Goal: Task Accomplishment & Management: Complete application form

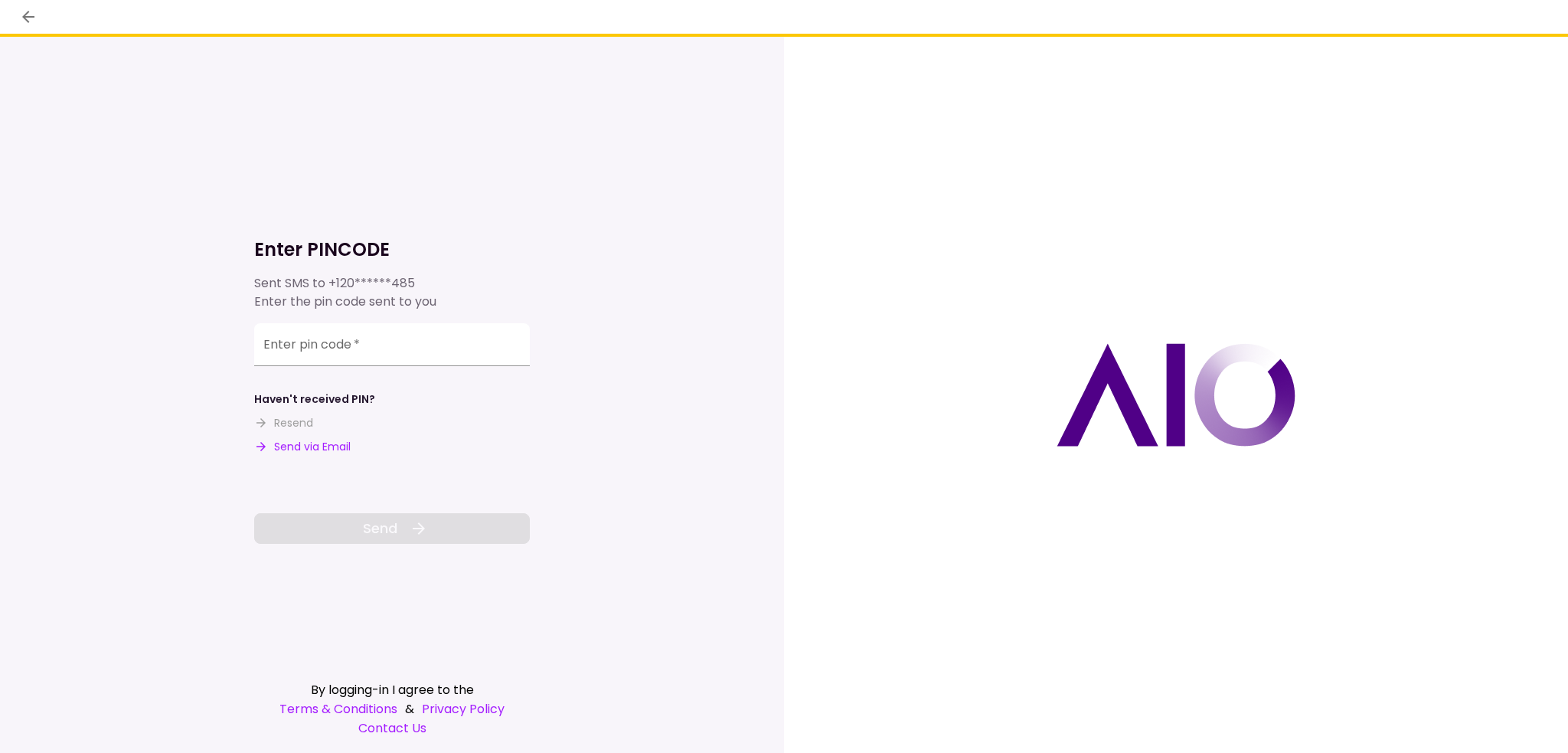
click at [324, 445] on button "Send via Email" at bounding box center [302, 447] width 97 height 16
click at [330, 342] on div "Enter pin code   *" at bounding box center [392, 345] width 275 height 43
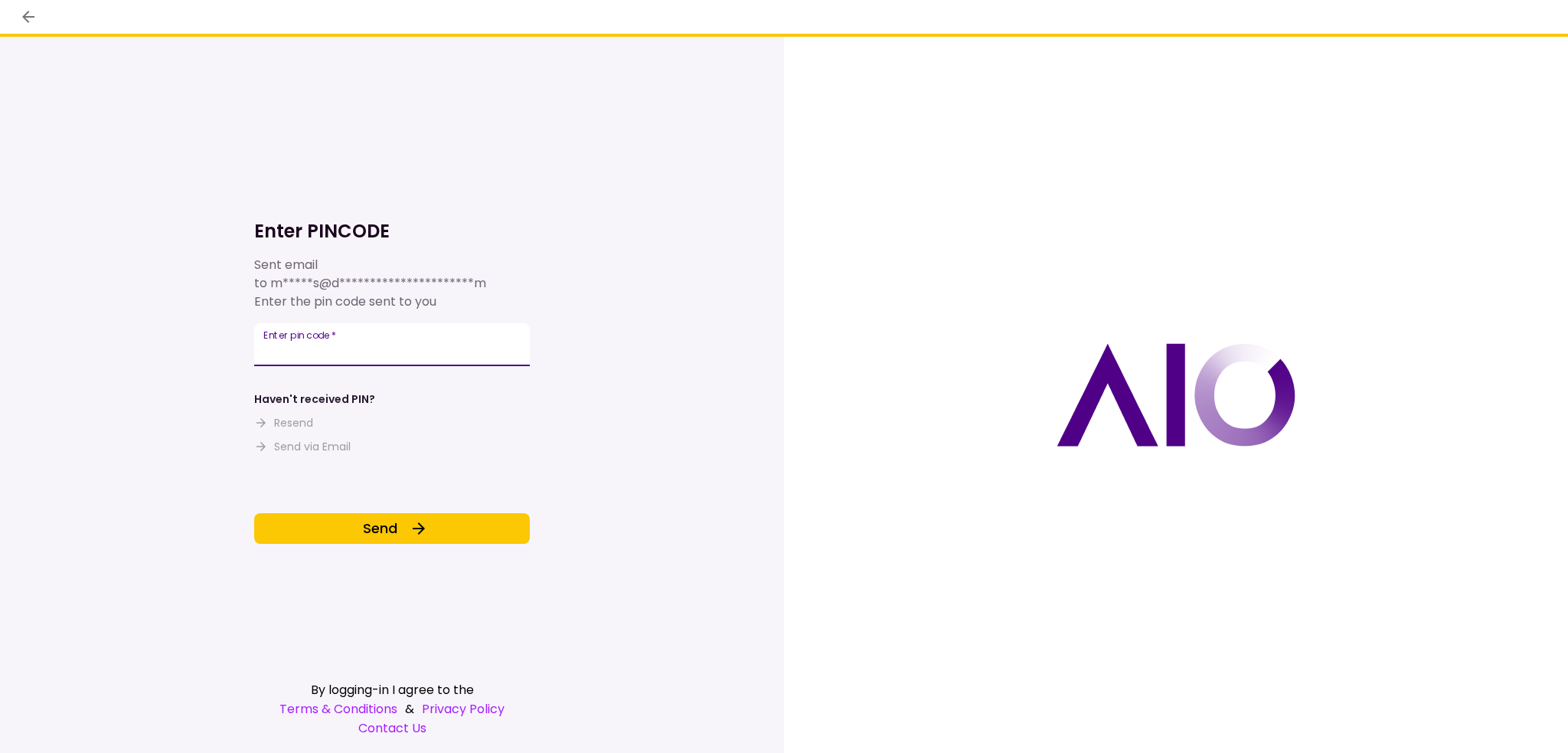
type input "******"
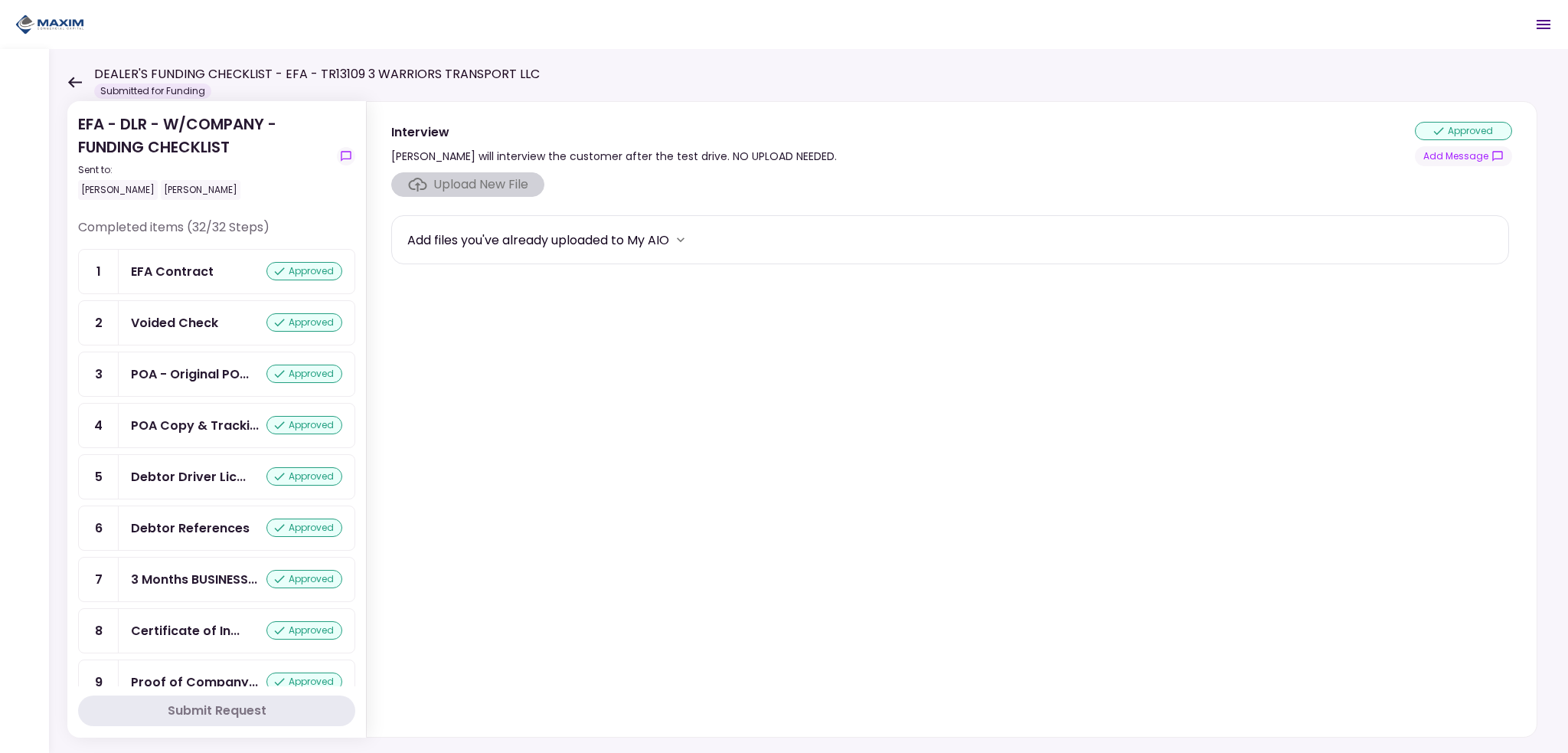
click at [76, 79] on icon at bounding box center [74, 82] width 14 height 12
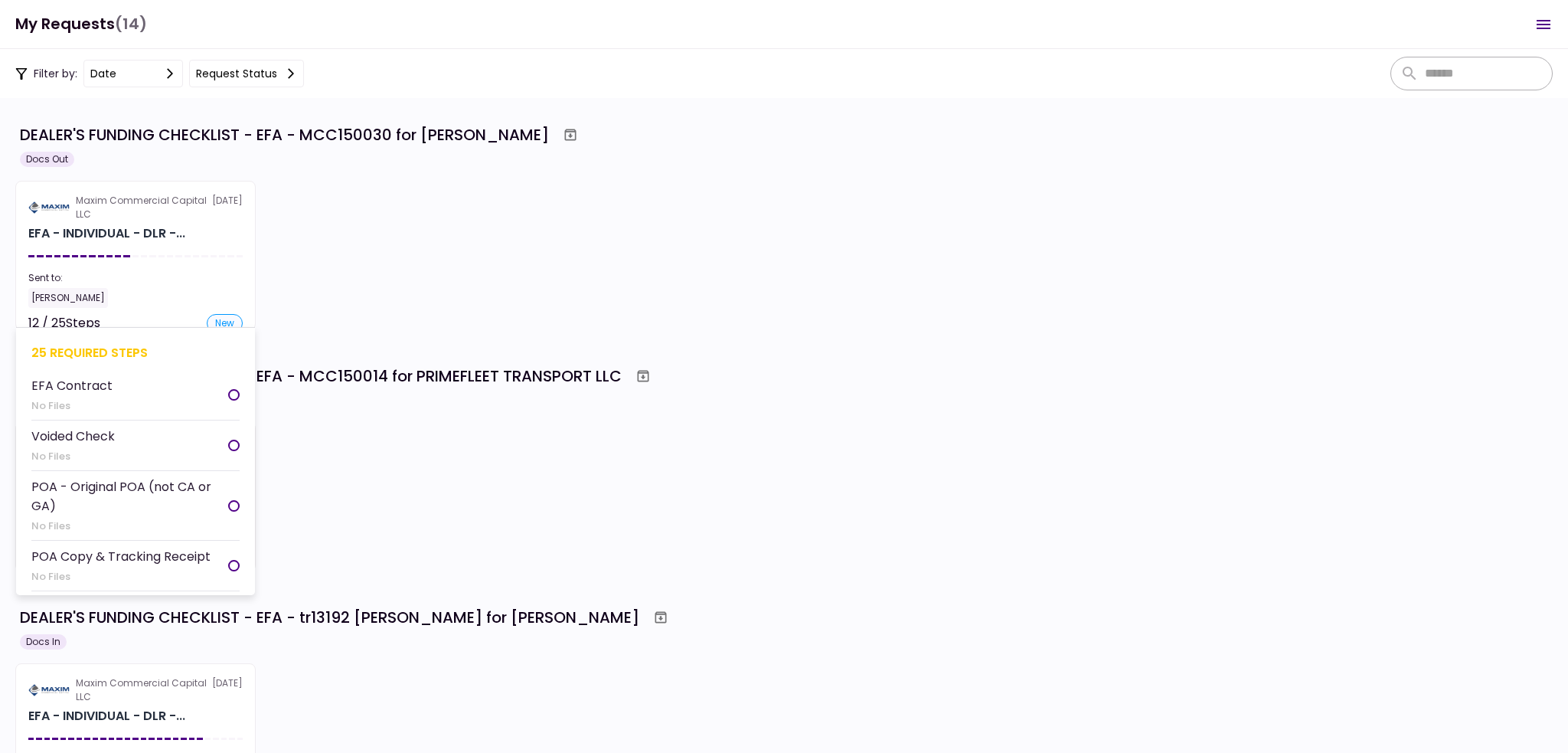
click at [152, 252] on section "Maxim Commercial Capital LLC [DATE] EFA - INDIVIDUAL - DLR -... Sent to: [PERSO…" at bounding box center [135, 255] width 240 height 149
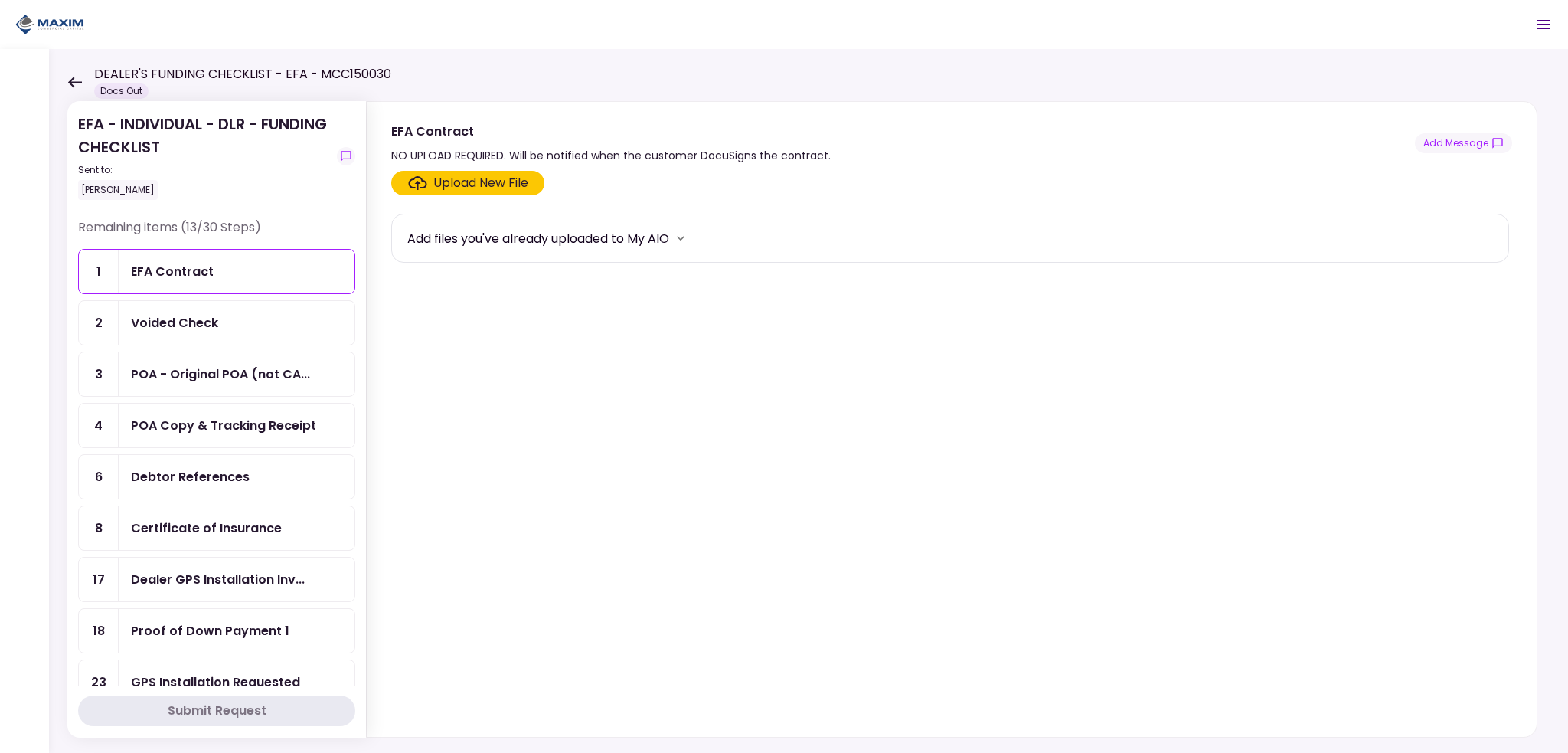
click at [172, 326] on div "Voided Check" at bounding box center [174, 322] width 88 height 19
click at [173, 368] on div "POA - Original POA (not CA..." at bounding box center [220, 374] width 179 height 19
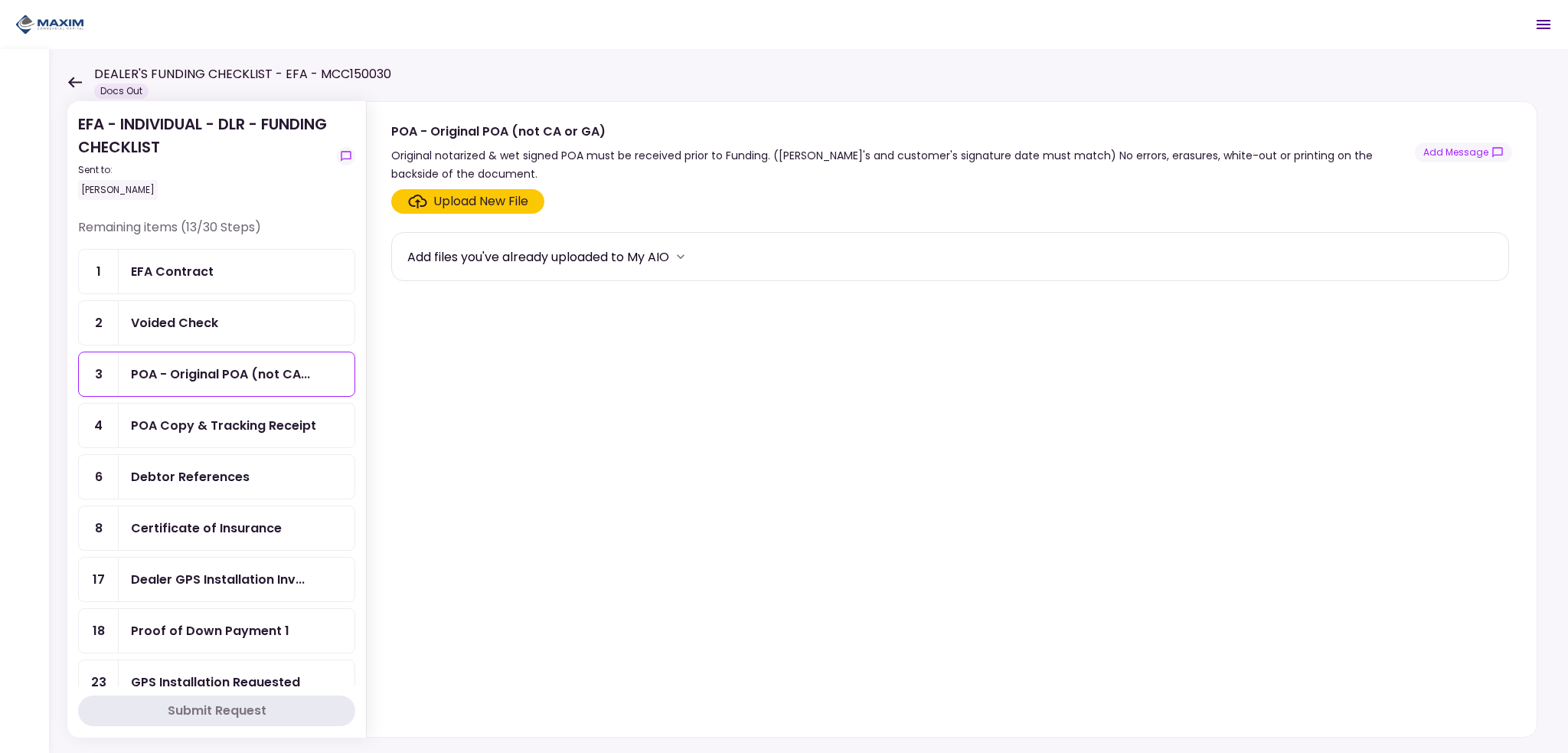
click at [181, 416] on div "POA Copy & Tracking Receipt" at bounding box center [223, 425] width 185 height 19
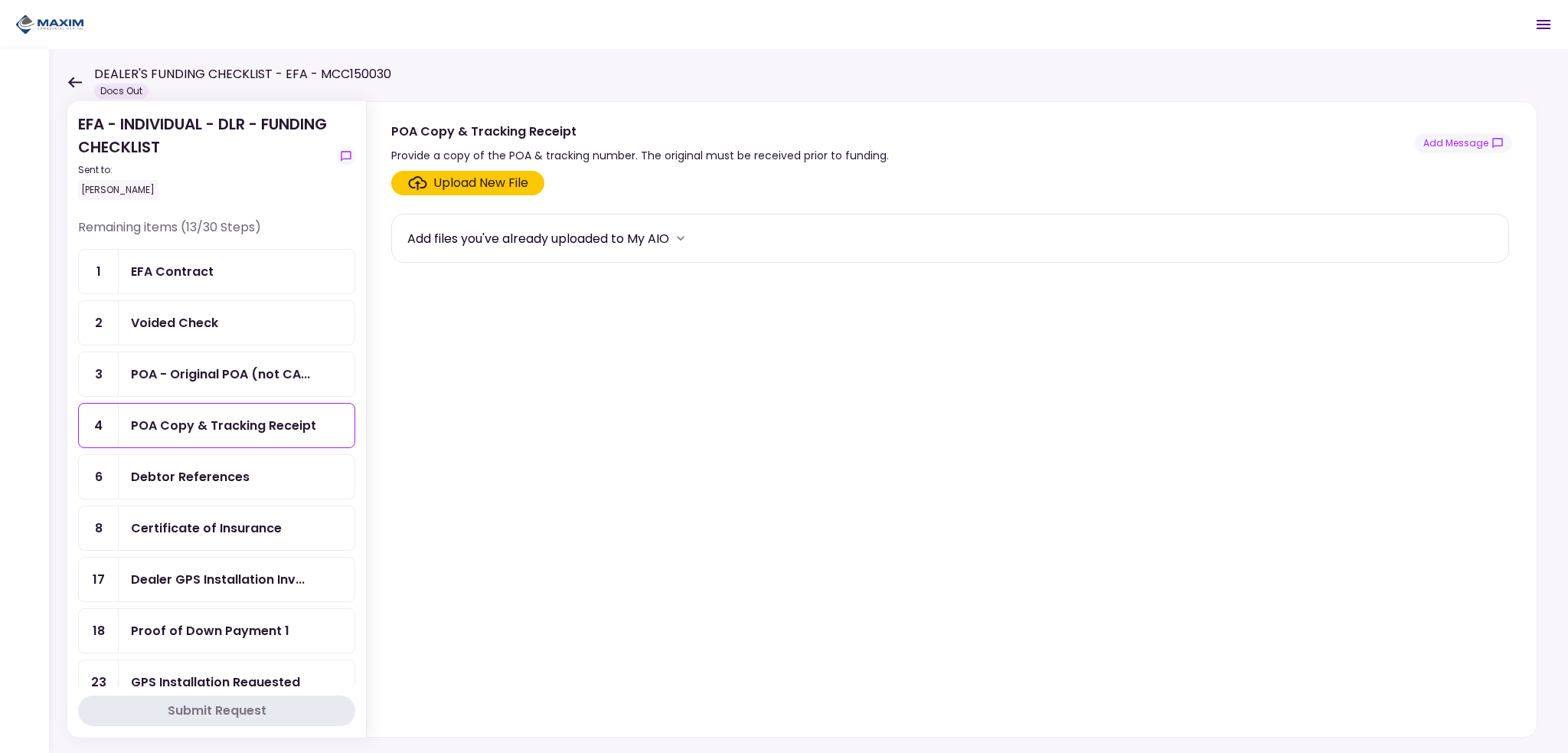
click at [179, 477] on div "Debtor References" at bounding box center [190, 477] width 119 height 19
drag, startPoint x: 184, startPoint y: 522, endPoint x: 193, endPoint y: 537, distance: 17.5
click at [184, 523] on div "Certificate of Insurance" at bounding box center [206, 528] width 151 height 19
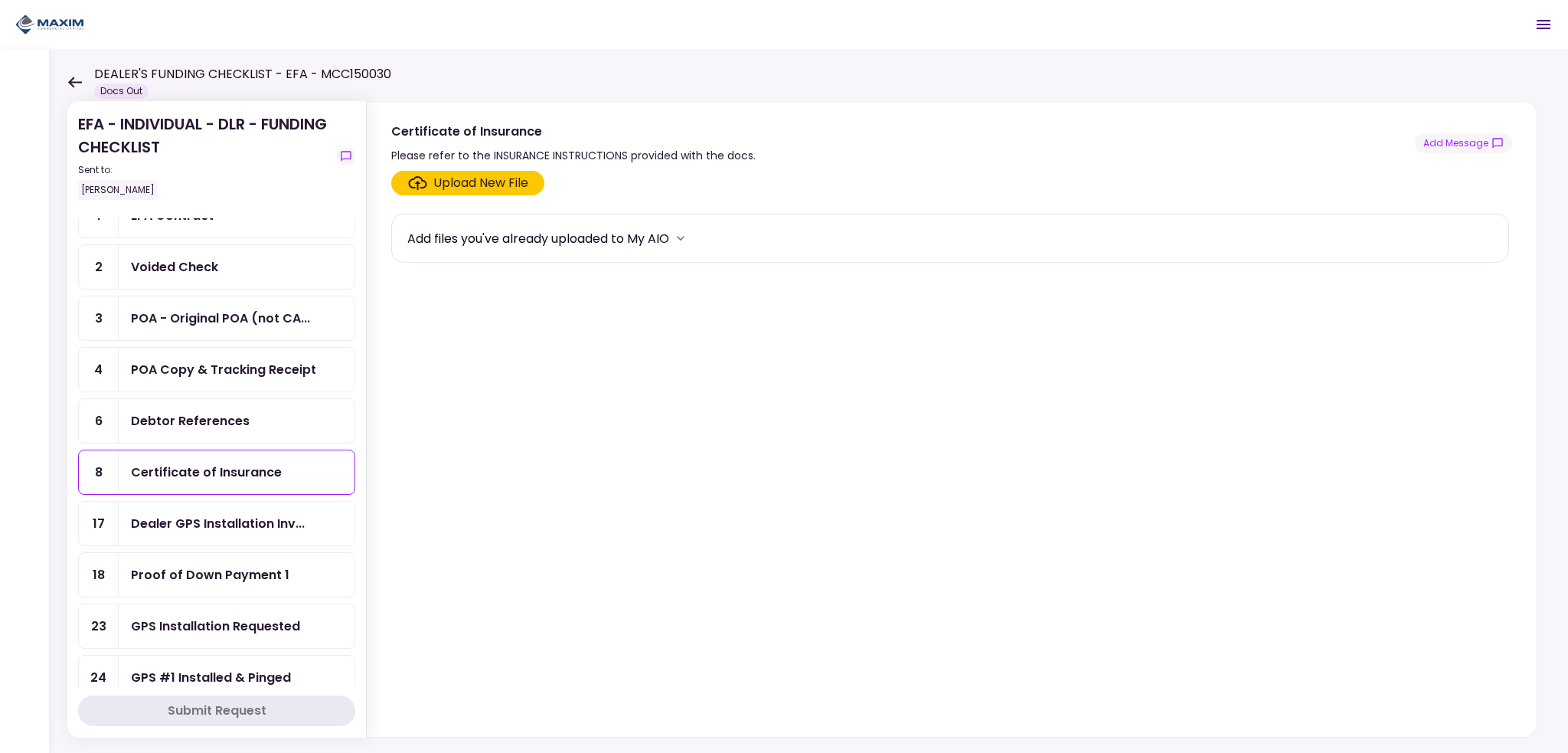
scroll to position [153, 0]
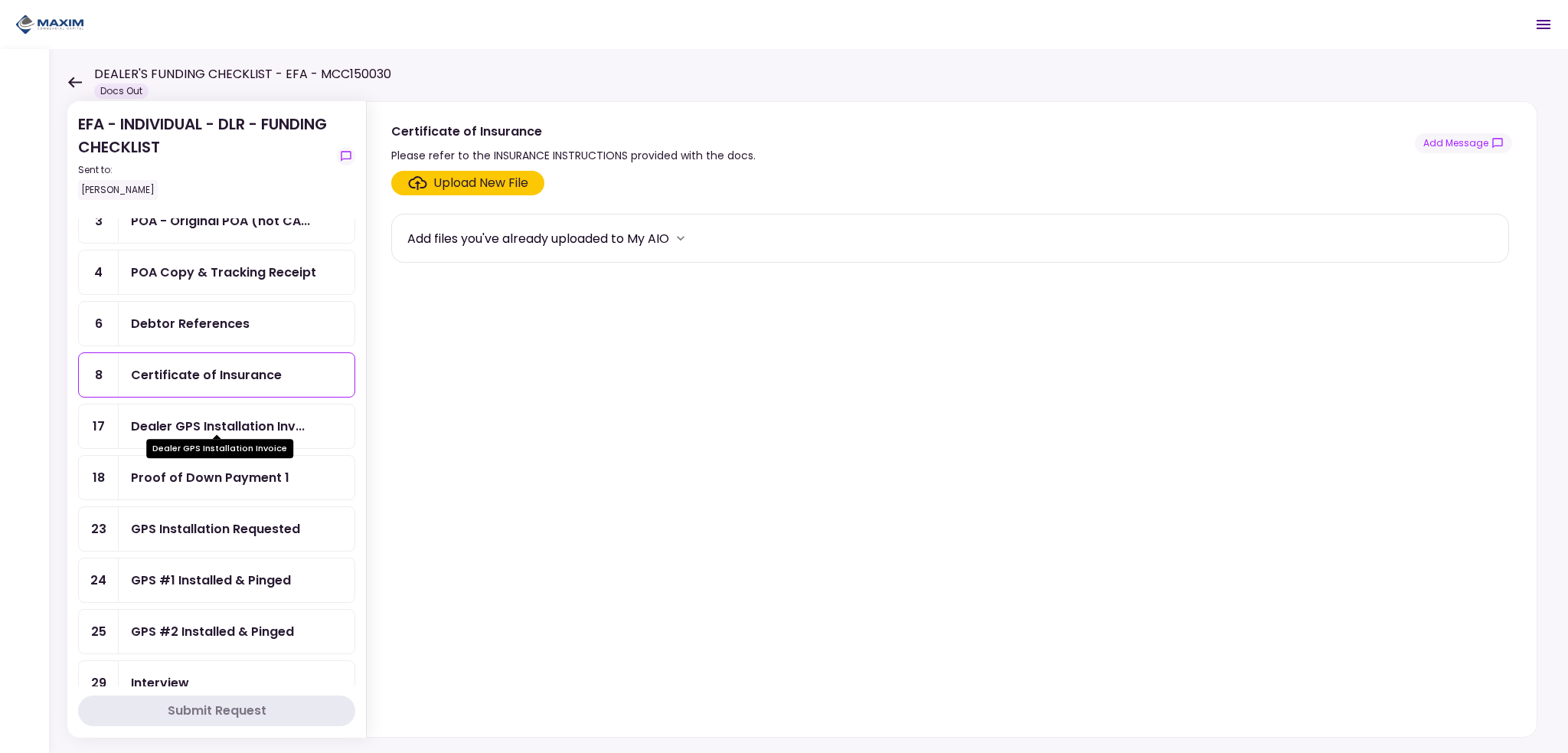
click at [198, 417] on div "Dealer GPS Installation Inv..." at bounding box center [217, 426] width 173 height 19
click at [201, 482] on div "Proof of Down Payment 1" at bounding box center [237, 478] width 236 height 44
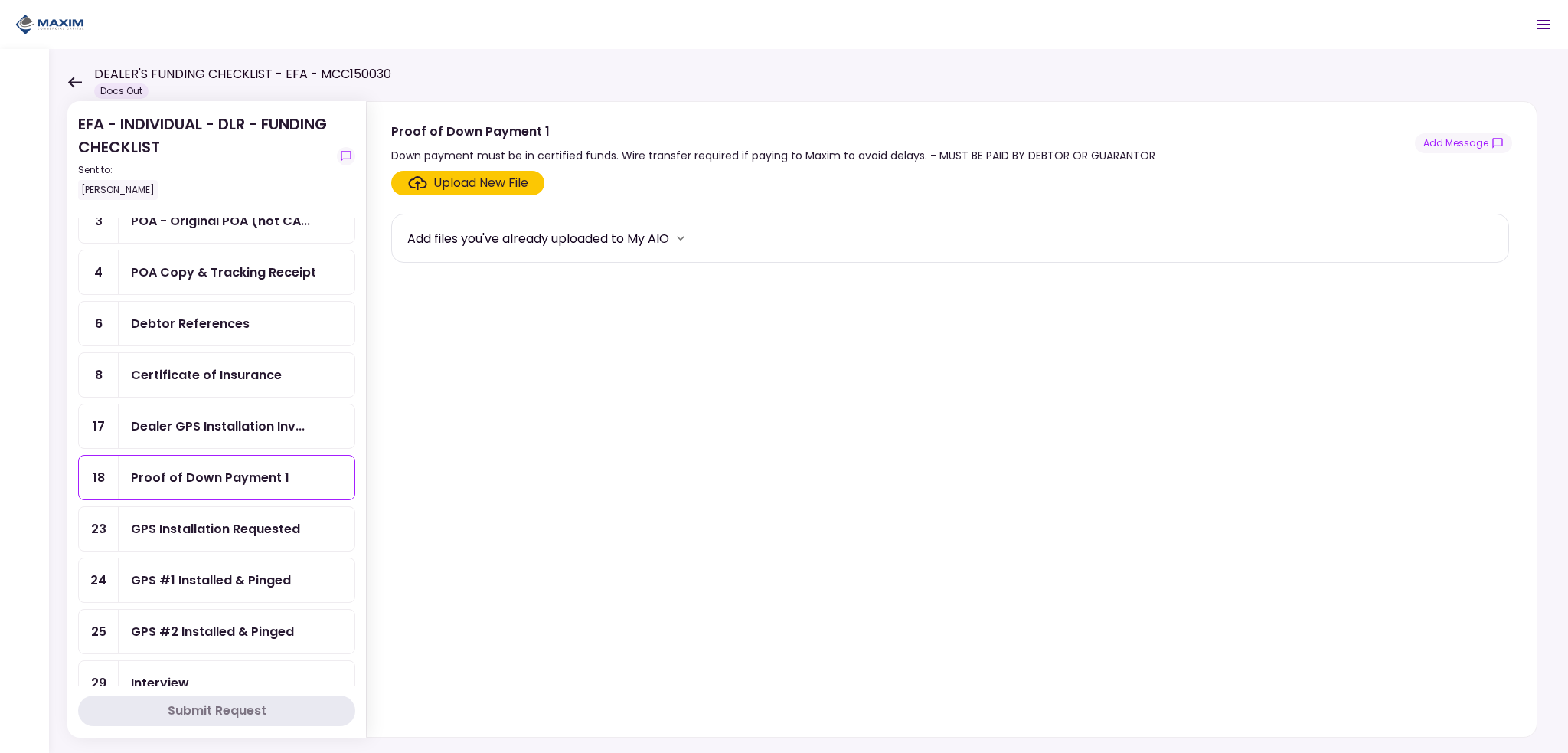
click at [78, 79] on icon at bounding box center [74, 82] width 14 height 12
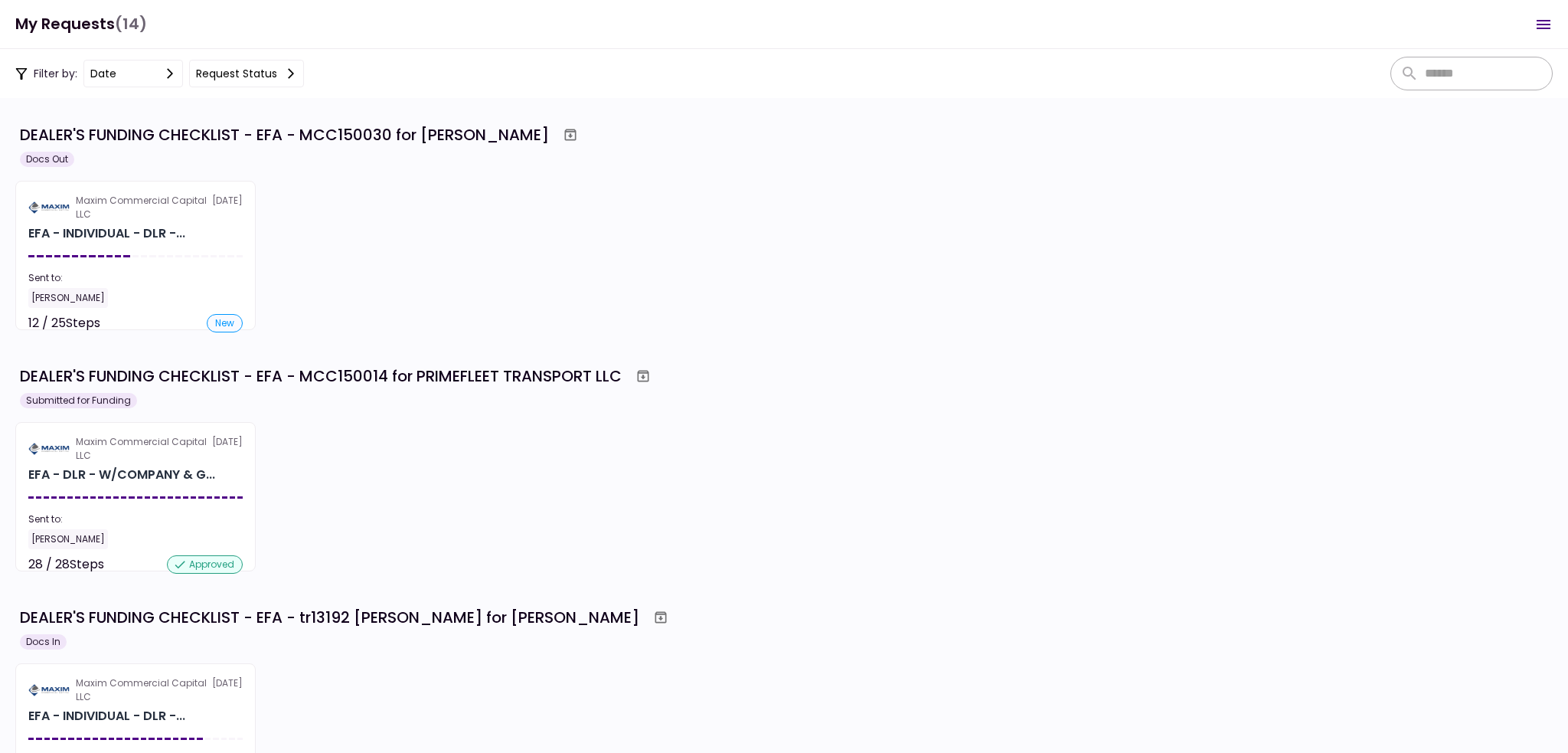
click at [438, 462] on div "Maxim Commercial Capital LLC [DATE] EFA - DLR - W/COMPANY & G... Sent to: [PERS…" at bounding box center [784, 496] width 1538 height 149
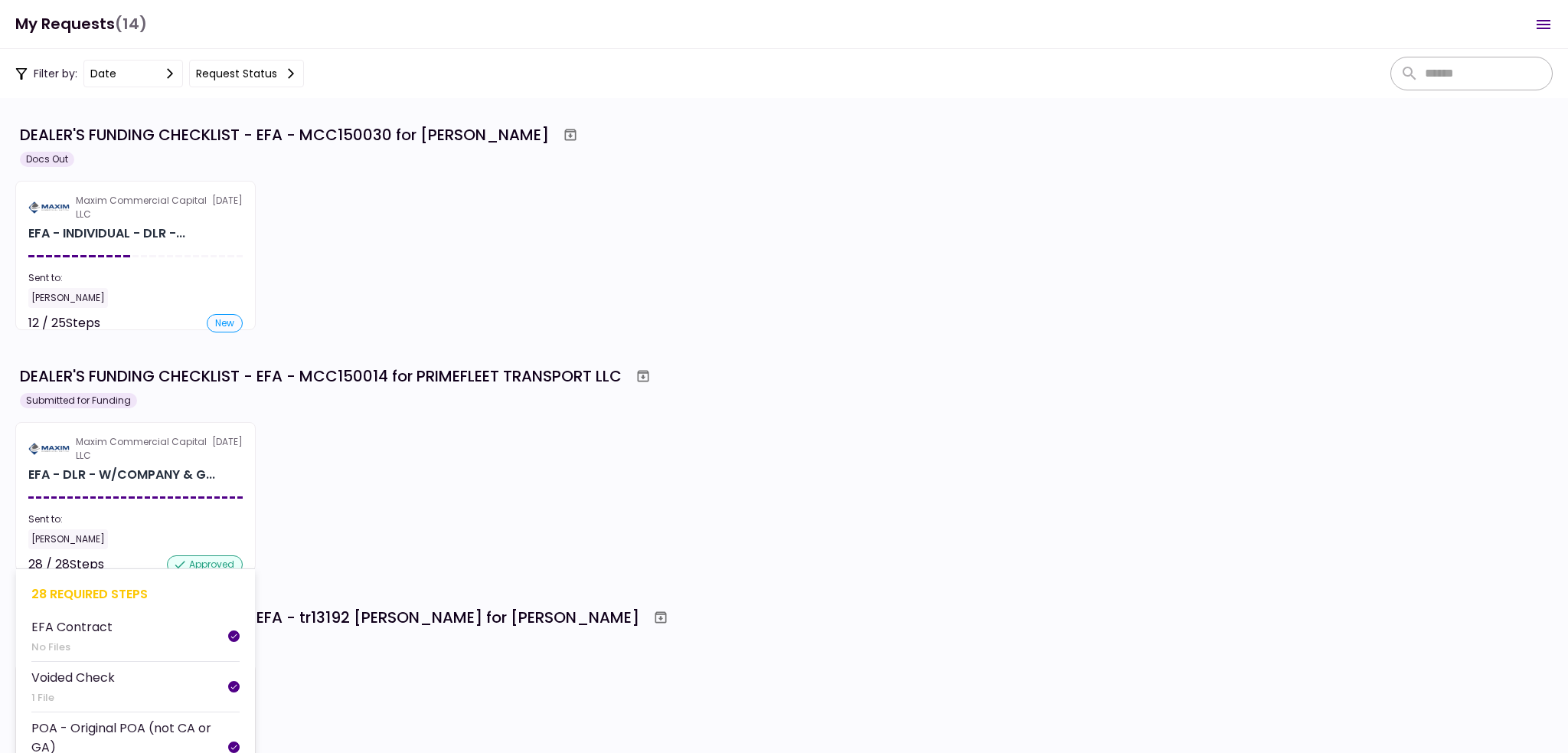
click at [156, 446] on div "Maxim Commercial Capital LLC" at bounding box center [144, 449] width 136 height 28
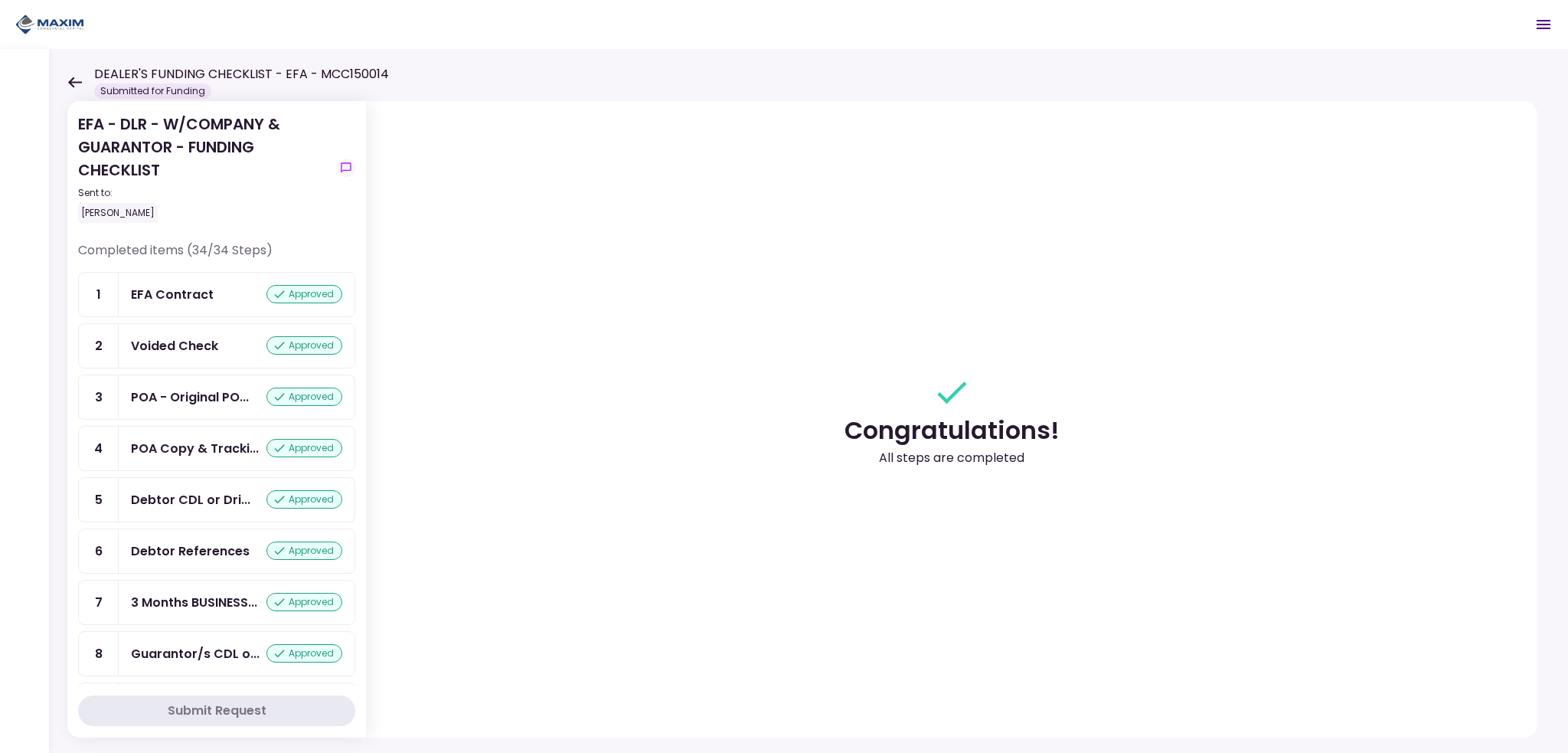
click at [72, 80] on icon at bounding box center [74, 82] width 14 height 12
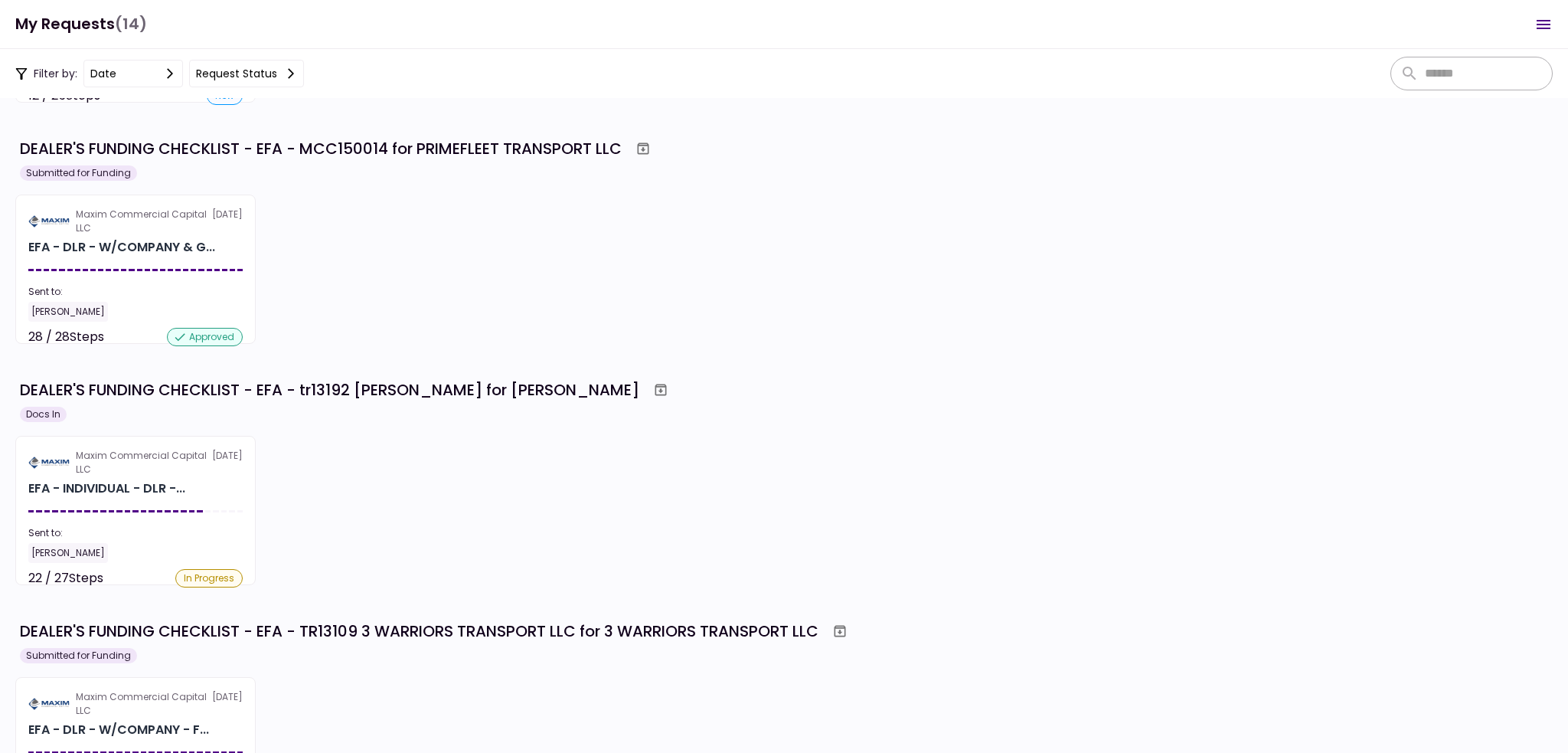
scroll to position [230, 0]
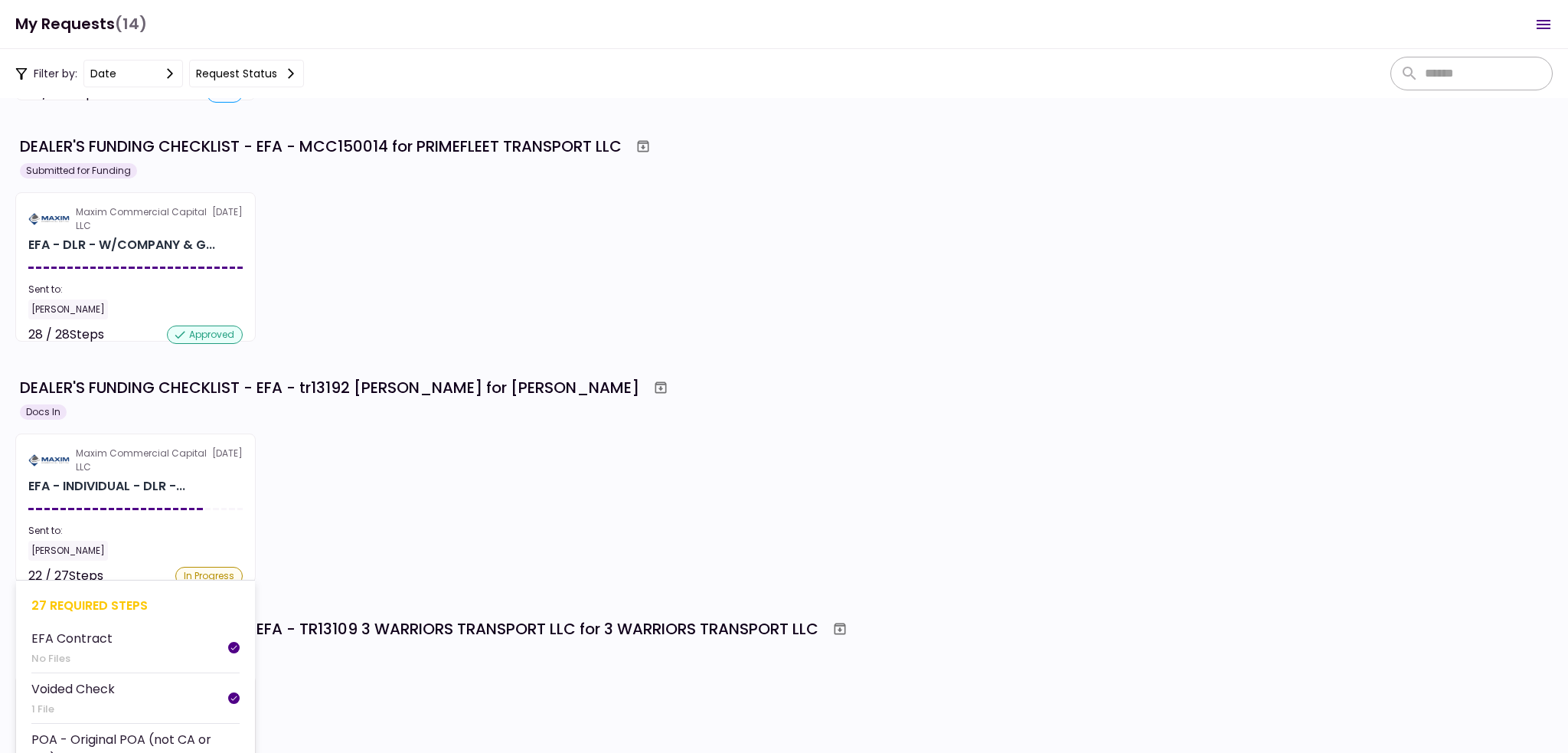
click at [131, 476] on section "Maxim Commercial Capital LLC [DATE] EFA - INDIVIDUAL - DLR -... Sent to: [PERSO…" at bounding box center [135, 508] width 240 height 149
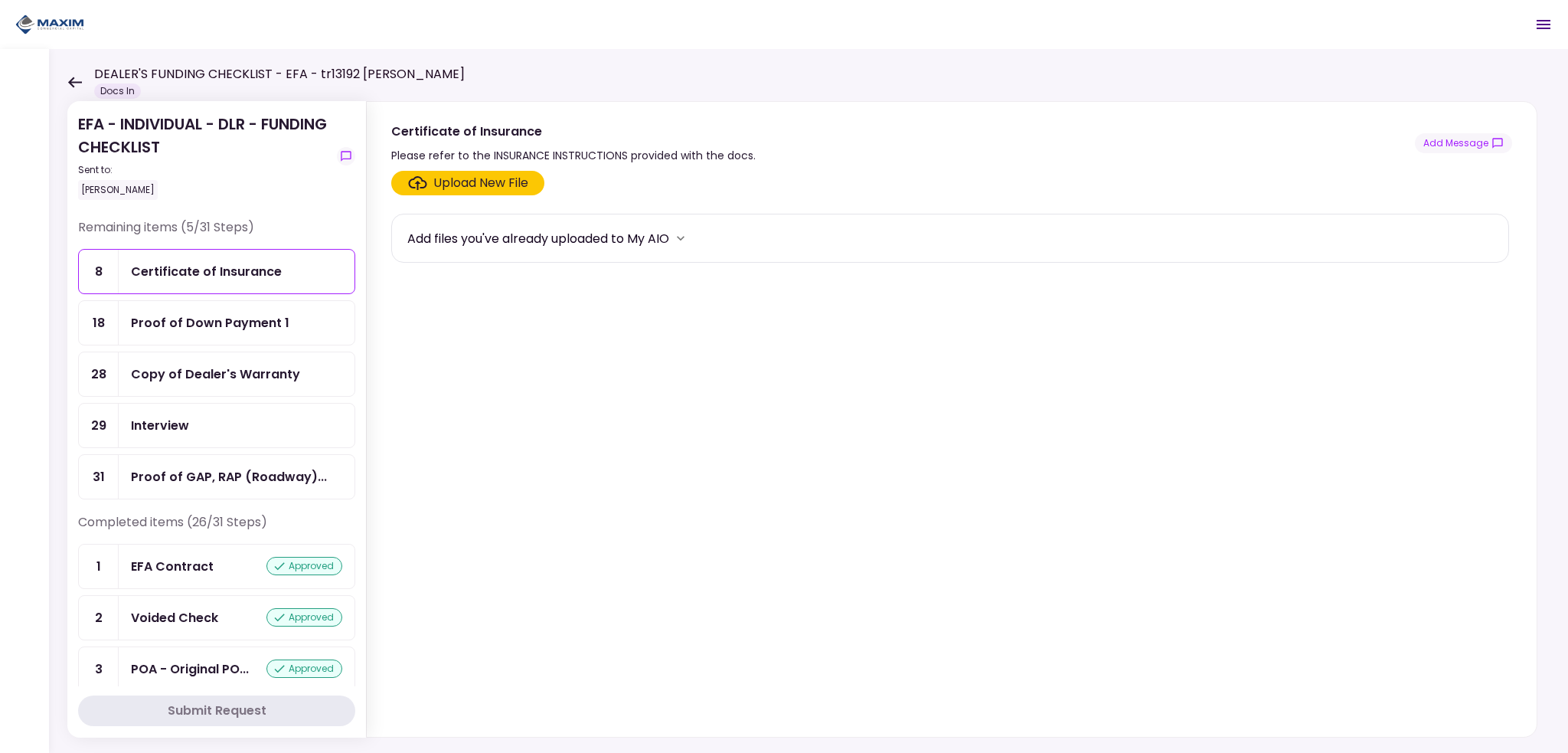
click at [240, 313] on div "Proof of Down Payment 1" at bounding box center [209, 322] width 158 height 19
click at [430, 188] on div "Upload New File" at bounding box center [468, 182] width 120 height 19
click at [0, 0] on input "Upload New File" at bounding box center [0, 0] width 0 height 0
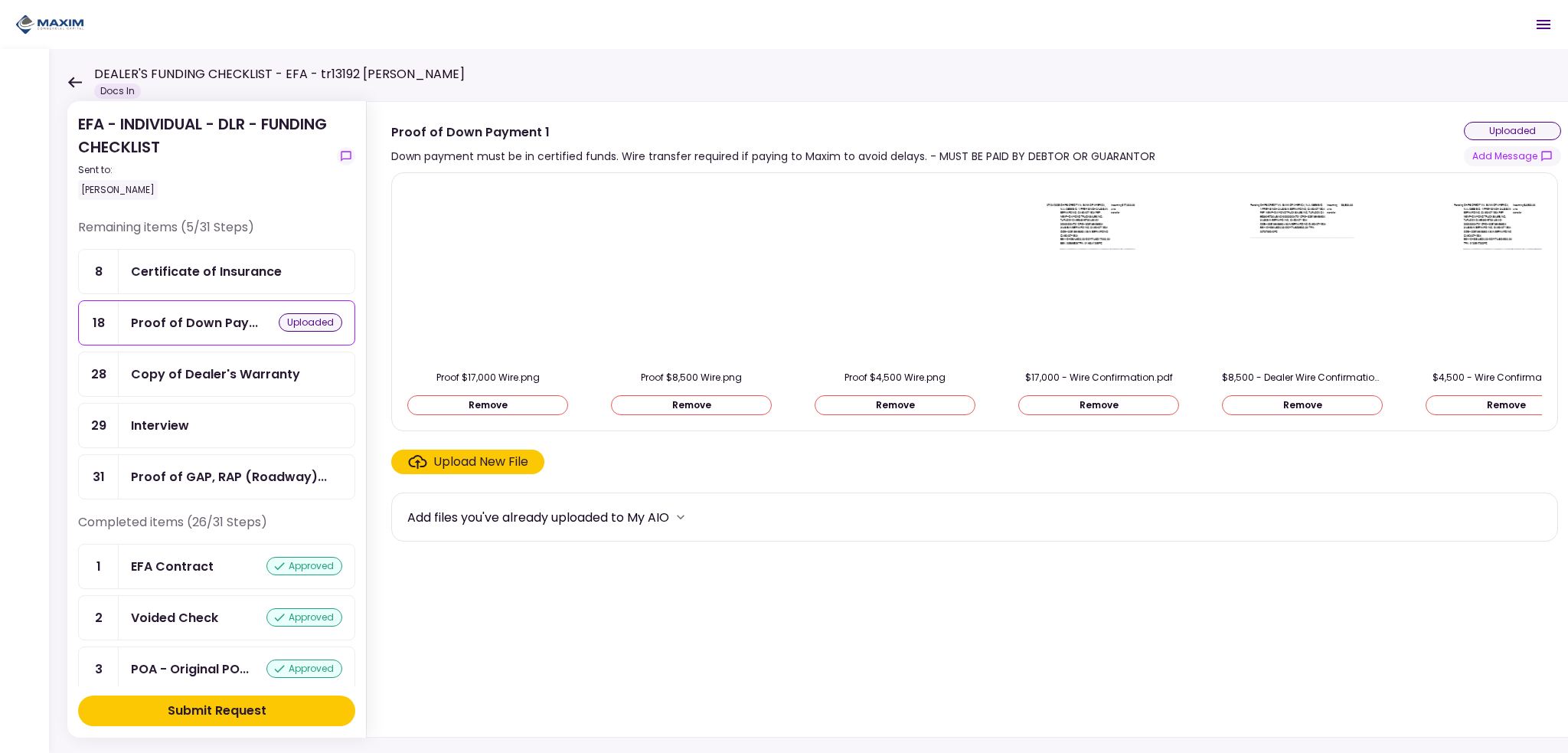
click at [209, 716] on div "Submit Request" at bounding box center [217, 711] width 99 height 19
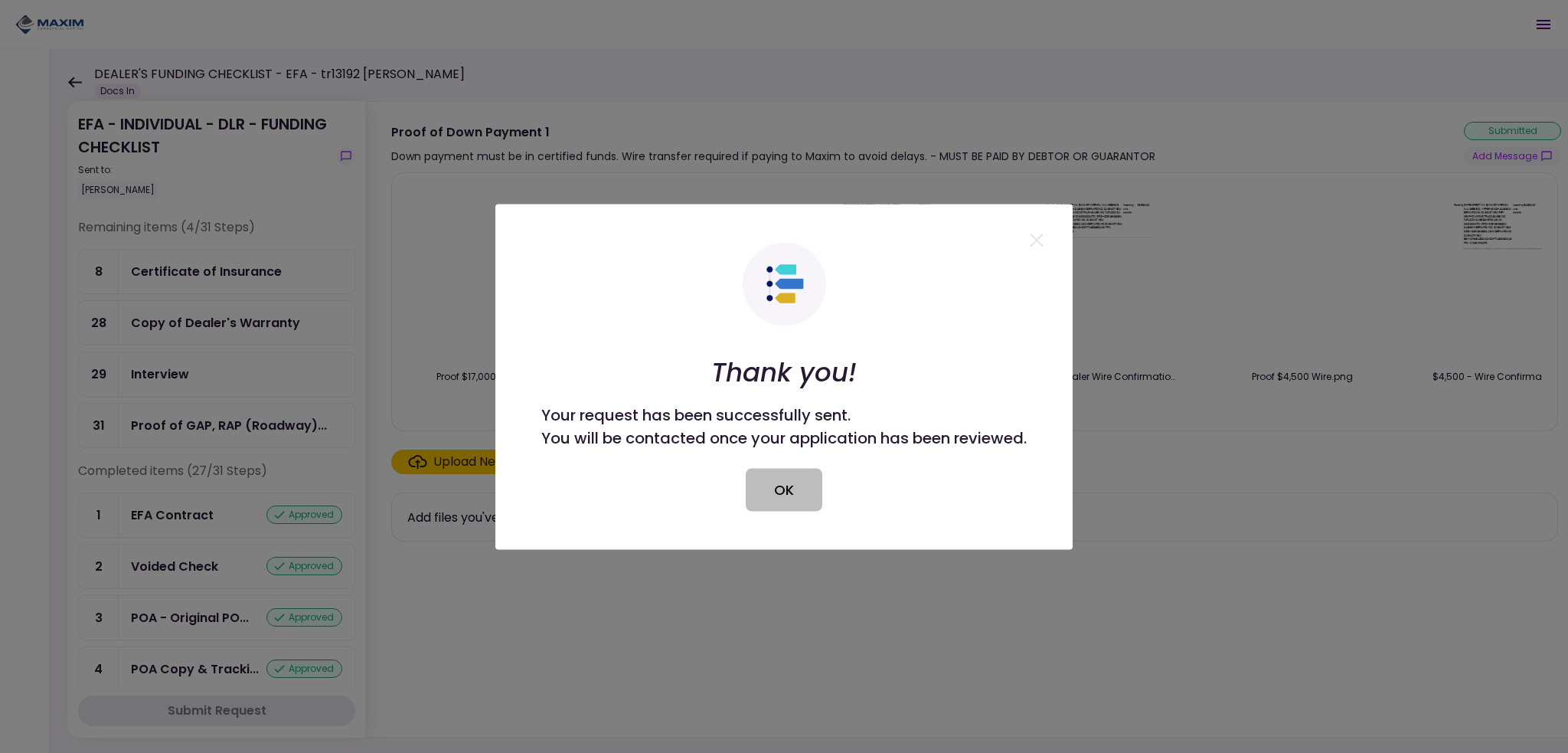
click at [781, 489] on button "OK" at bounding box center [784, 489] width 77 height 43
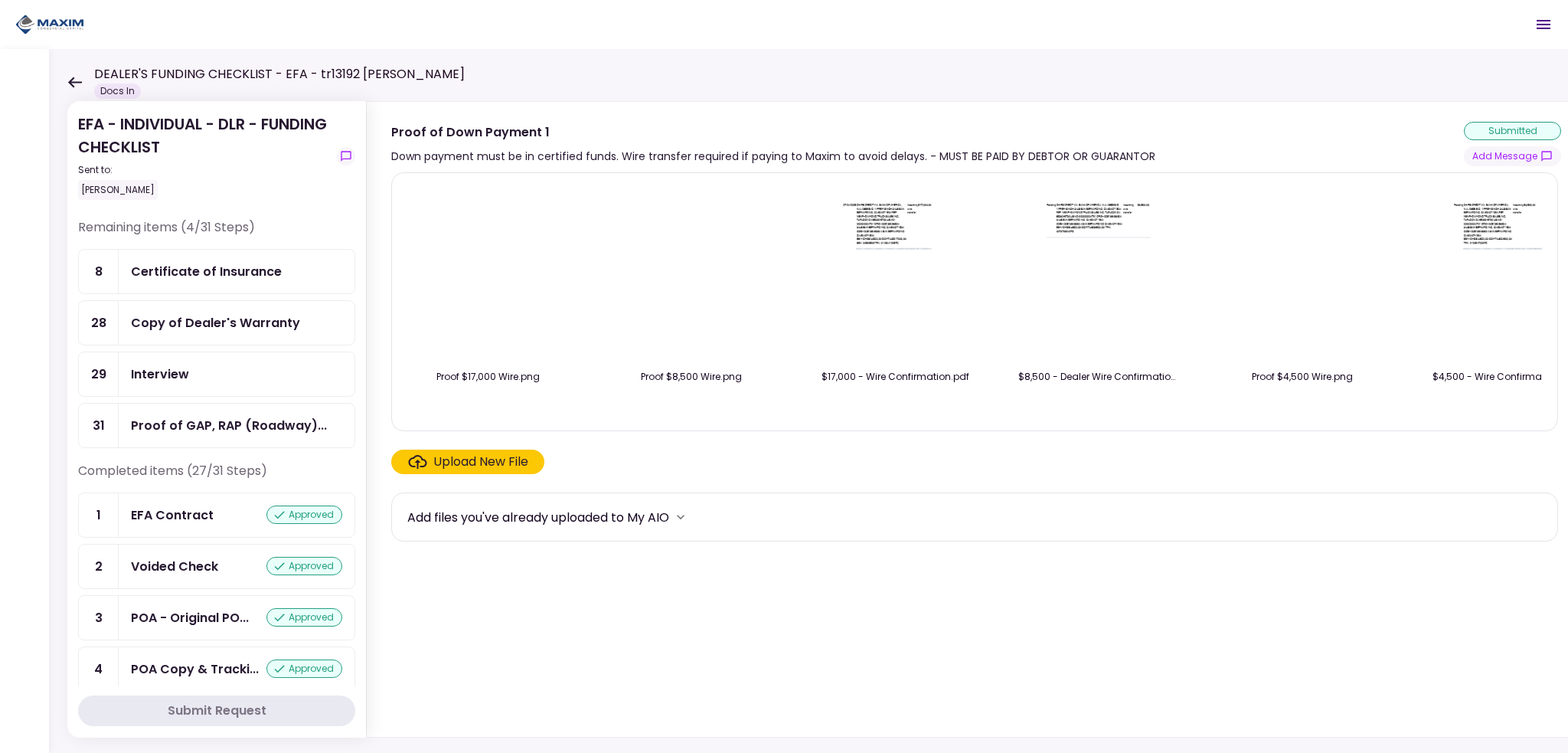
click at [730, 575] on section "Proof $17,000 Wire.png Proof $8,500 Wire.png $17,000 - Wire Confirmation.pdf $8…" at bounding box center [976, 452] width 1170 height 558
click at [200, 280] on div "Certificate of Insurance" at bounding box center [206, 271] width 151 height 19
